Goal: Answer question/provide support

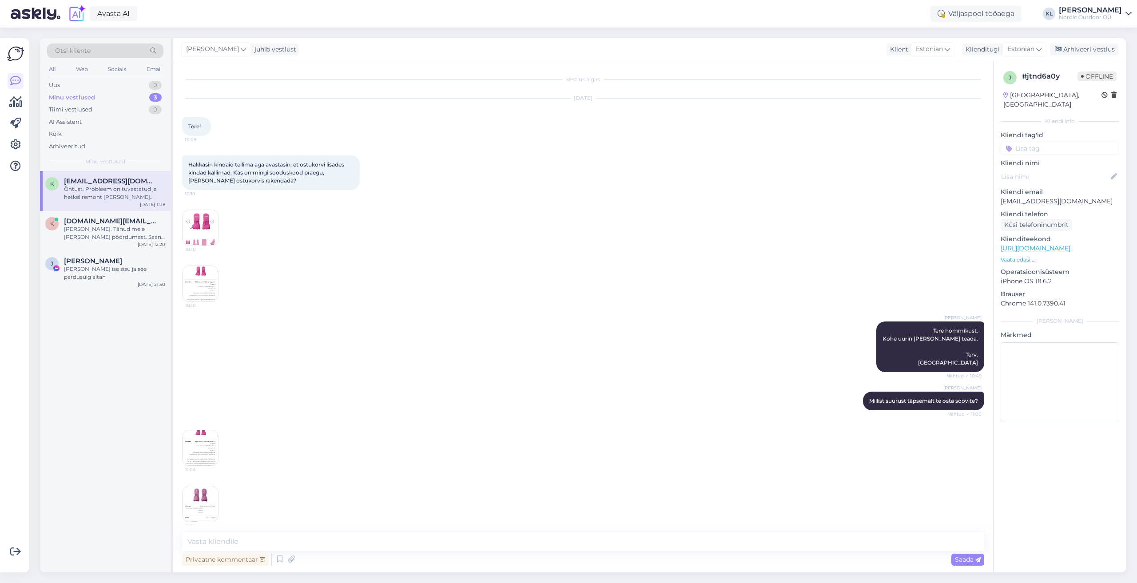
scroll to position [266, 0]
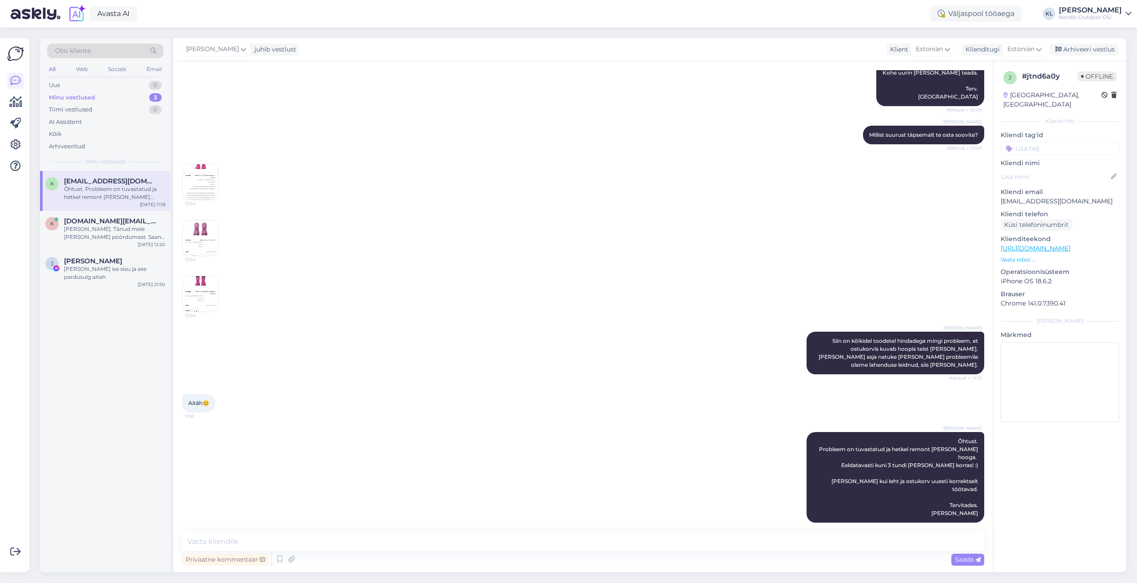
click at [211, 184] on img at bounding box center [201, 182] width 36 height 36
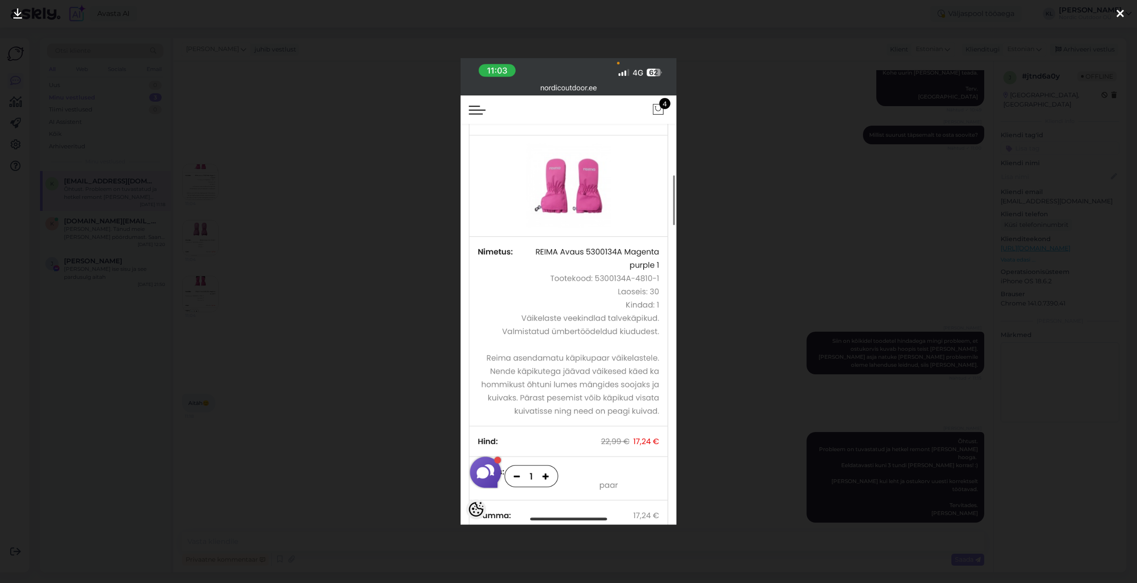
click at [1121, 16] on icon at bounding box center [1120, 14] width 7 height 12
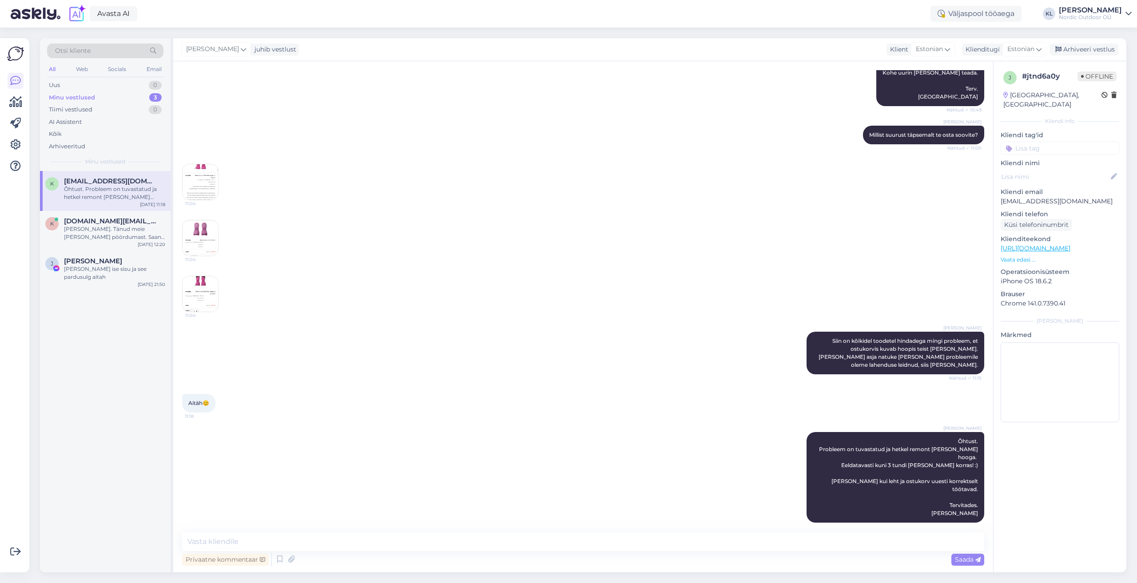
click at [202, 237] on img at bounding box center [201, 238] width 36 height 36
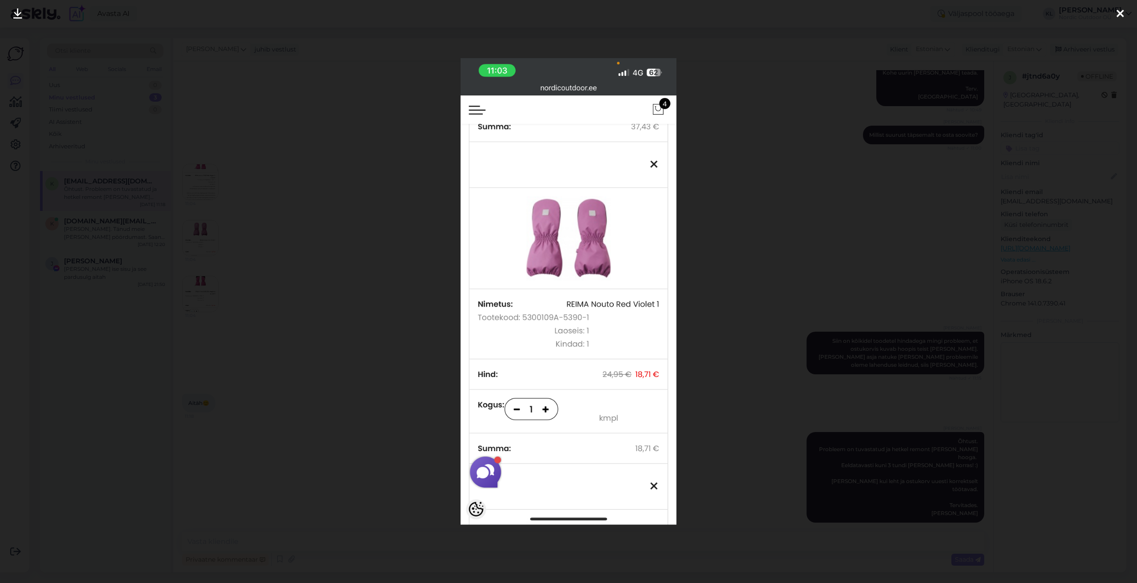
click at [1116, 14] on div at bounding box center [1121, 14] width 18 height 28
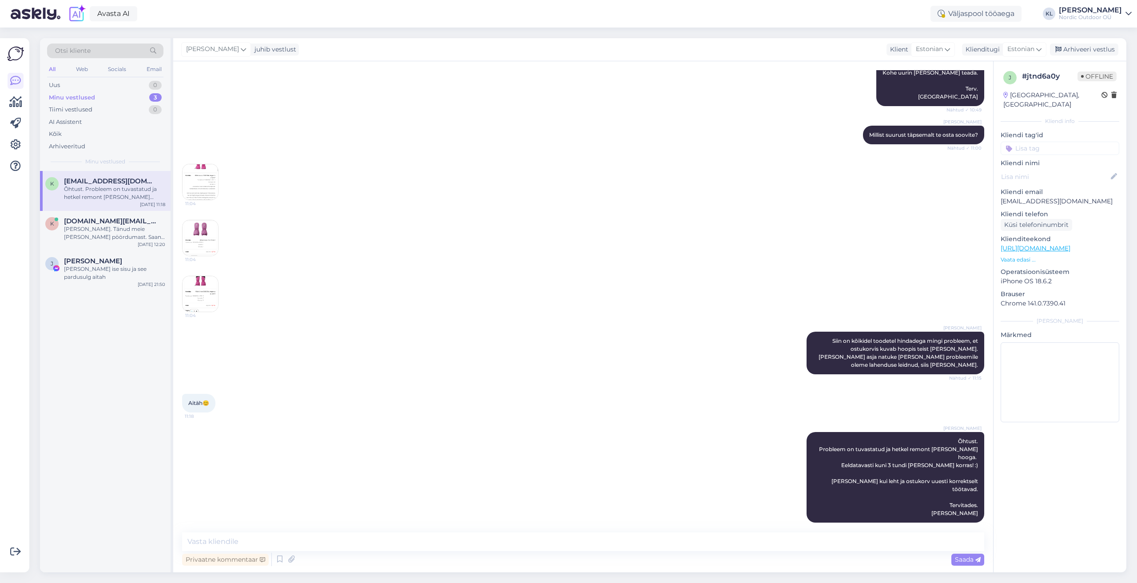
click at [194, 294] on img at bounding box center [201, 294] width 36 height 36
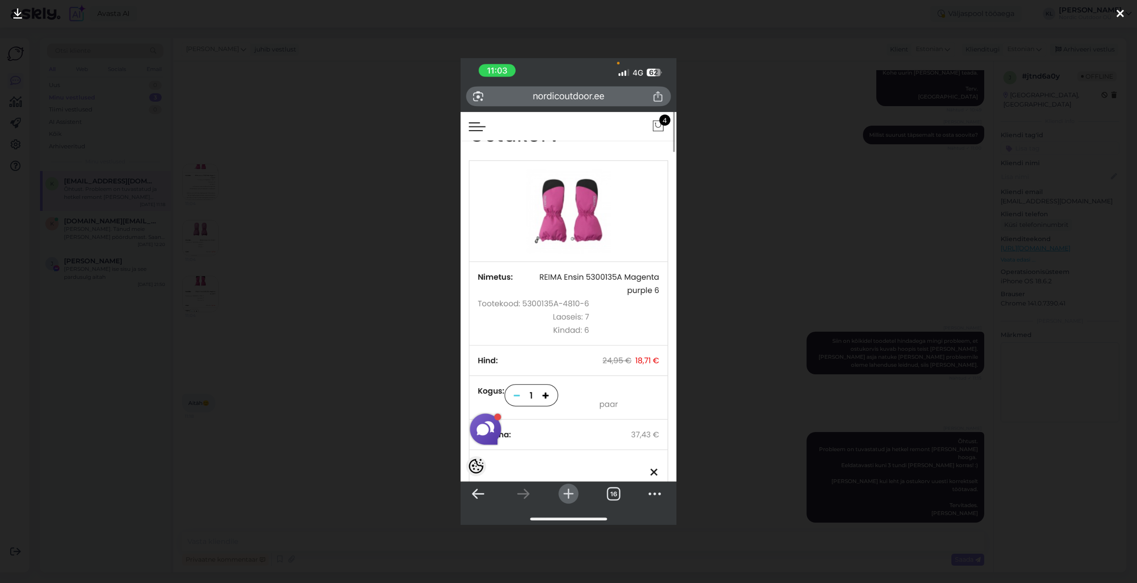
click at [1123, 15] on icon at bounding box center [1120, 14] width 7 height 12
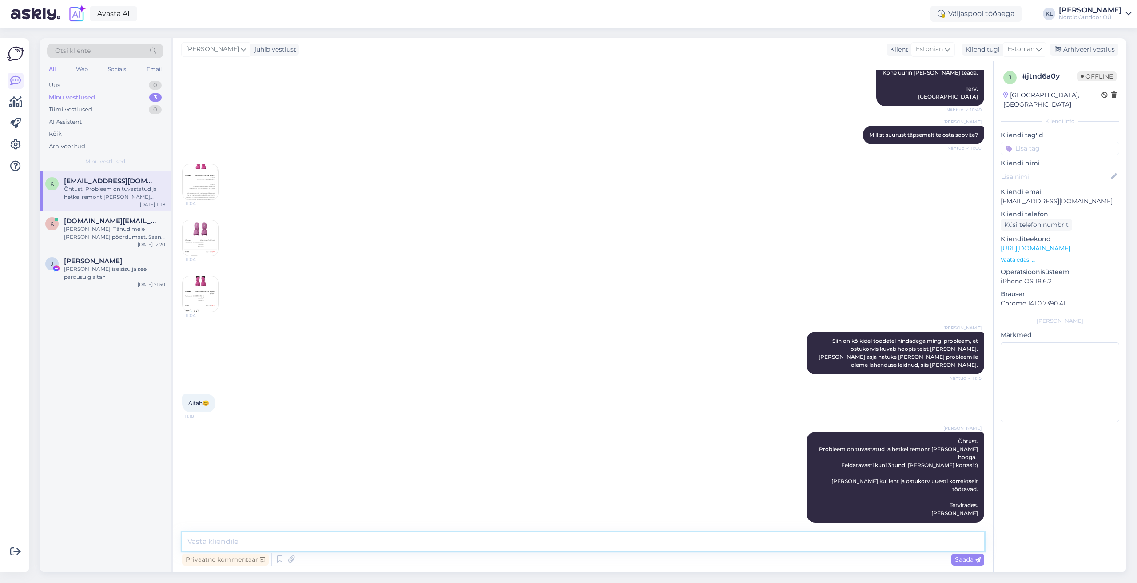
drag, startPoint x: 218, startPoint y: 541, endPoint x: 264, endPoint y: 476, distance: 79.4
click at [219, 540] on textarea at bounding box center [583, 542] width 802 height 19
type textarea "Nonii, täiesti korras veel kahjuks ei ole aga teie soovitud kinnastel peaks nüü…"
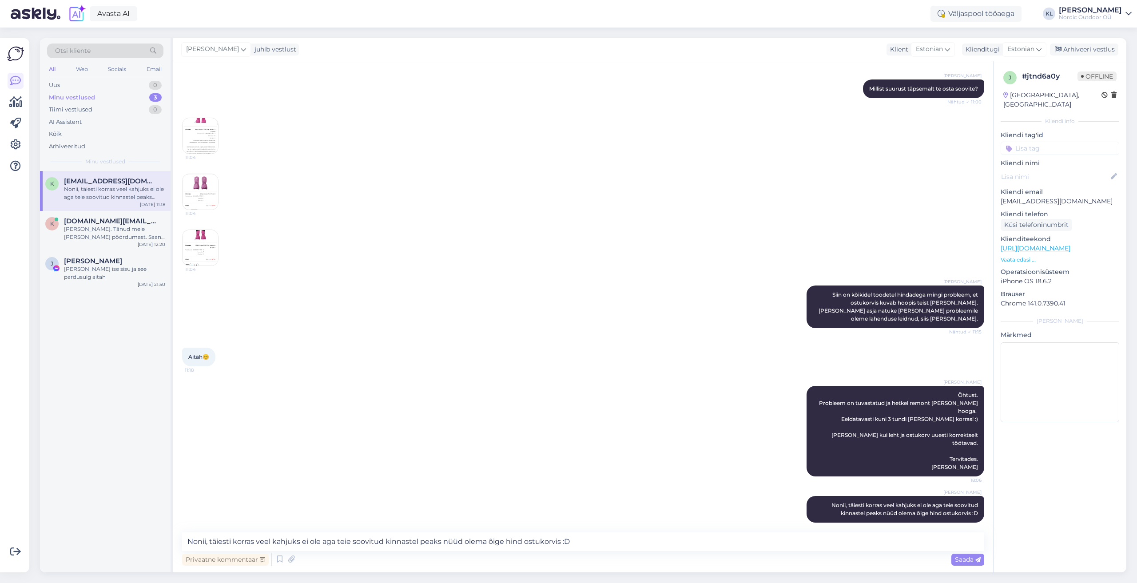
click at [195, 133] on img at bounding box center [201, 136] width 36 height 36
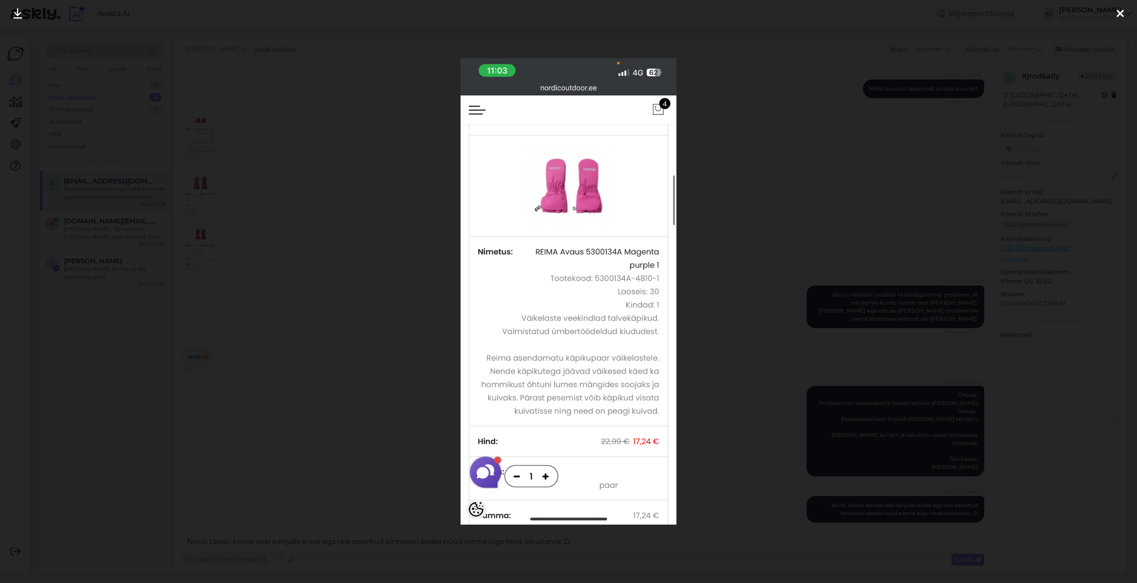
drag, startPoint x: 1122, startPoint y: 13, endPoint x: 1118, endPoint y: 24, distance: 11.1
click at [1121, 15] on icon at bounding box center [1120, 14] width 7 height 12
